Goal: Communication & Community: Ask a question

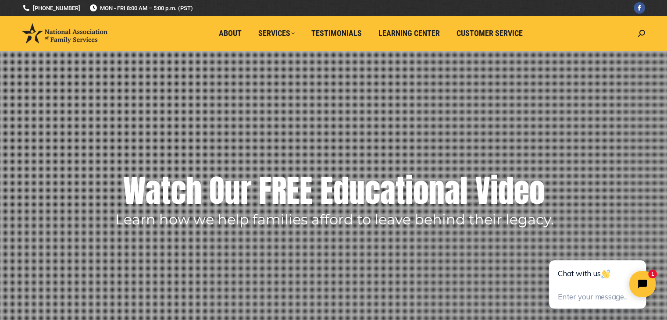
scroll to position [1918, 0]
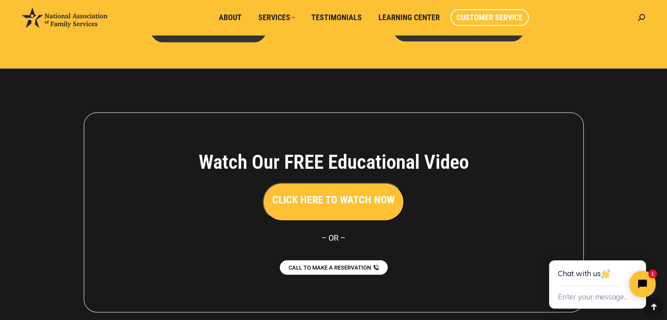
click at [461, 21] on span "Customer Service" at bounding box center [489, 18] width 66 height 10
click at [474, 18] on span "Customer Service" at bounding box center [489, 18] width 66 height 10
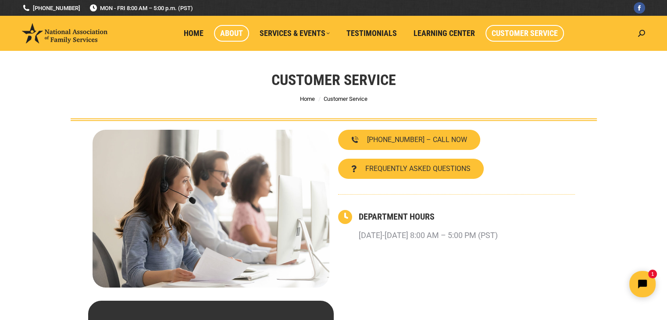
click at [233, 31] on span "About" at bounding box center [231, 33] width 23 height 10
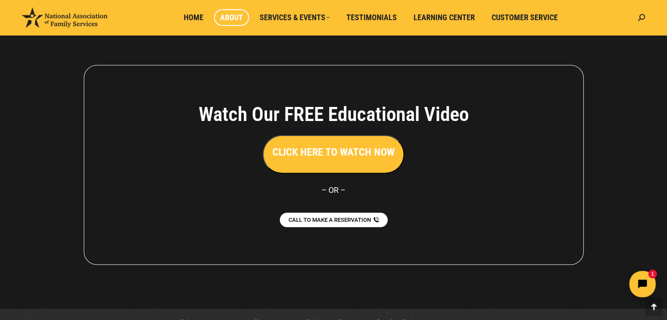
scroll to position [682, 0]
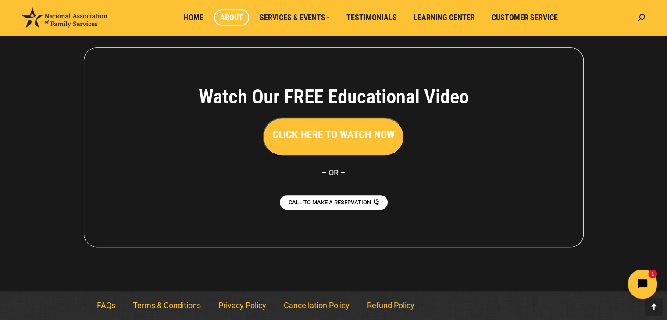
click at [642, 286] on icon "Open chat widget" at bounding box center [647, 285] width 14 height 14
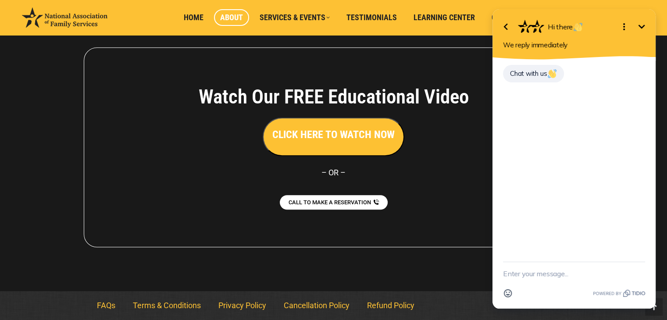
click at [515, 74] on span "Chat with us" at bounding box center [533, 73] width 47 height 8
click at [528, 69] on span "Chat with us" at bounding box center [533, 73] width 47 height 8
click at [505, 278] on textarea "New message" at bounding box center [574, 273] width 142 height 23
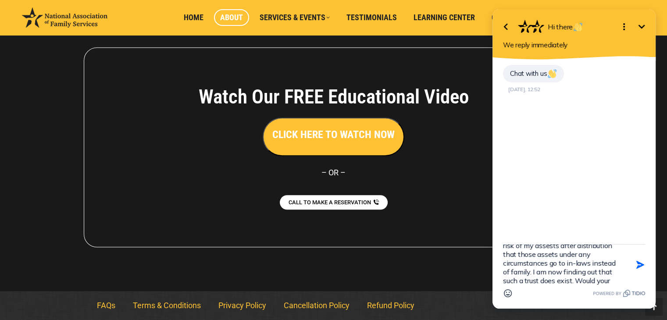
scroll to position [46, 0]
type textarea "My name is Muriel King. I attended a seminar to make changes to my existing tru…"
click at [637, 266] on icon "button" at bounding box center [640, 265] width 8 height 8
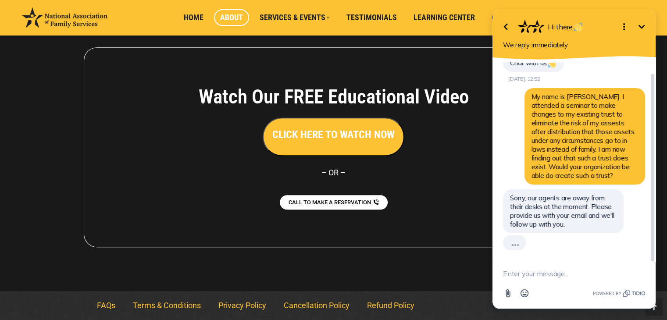
scroll to position [0, 0]
